Goal: Task Accomplishment & Management: Use online tool/utility

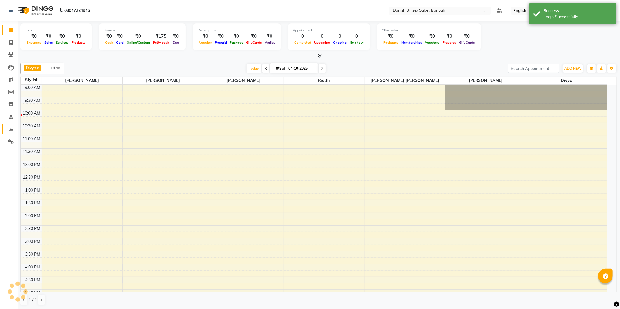
select select "en"
click at [10, 131] on icon at bounding box center [11, 129] width 4 height 4
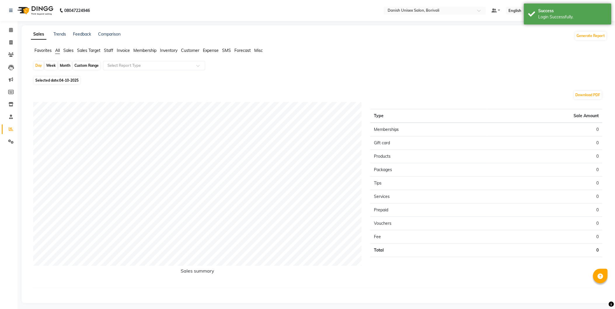
click at [50, 80] on span "Selected date: [DATE]" at bounding box center [57, 80] width 46 height 7
select select "10"
select select "2025"
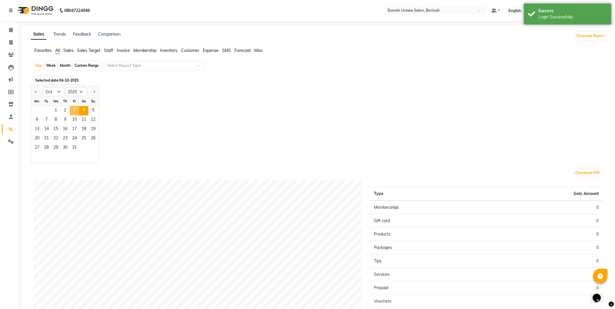
click at [77, 110] on span "3" at bounding box center [74, 110] width 9 height 9
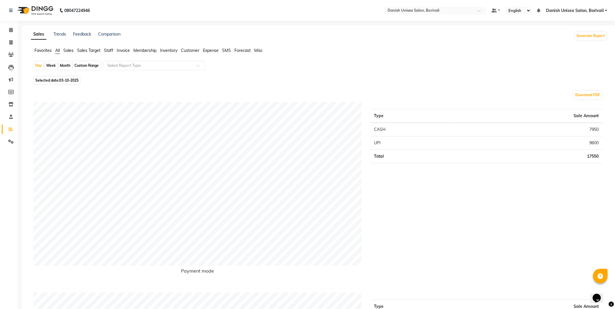
click at [65, 65] on div "Month" at bounding box center [64, 66] width 13 height 8
select select "10"
select select "2025"
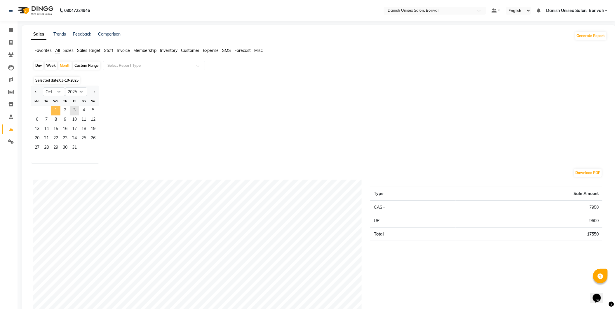
click at [55, 109] on span "1" at bounding box center [55, 110] width 9 height 9
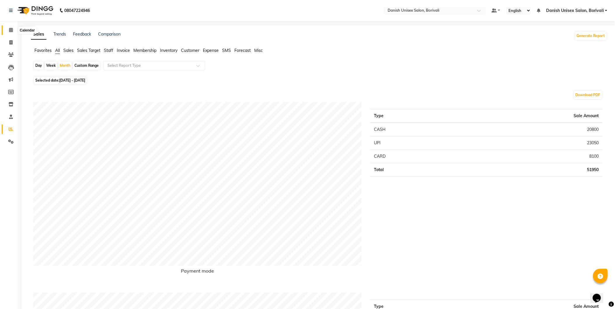
click at [13, 30] on span at bounding box center [11, 30] width 10 height 7
